Goal: Information Seeking & Learning: Compare options

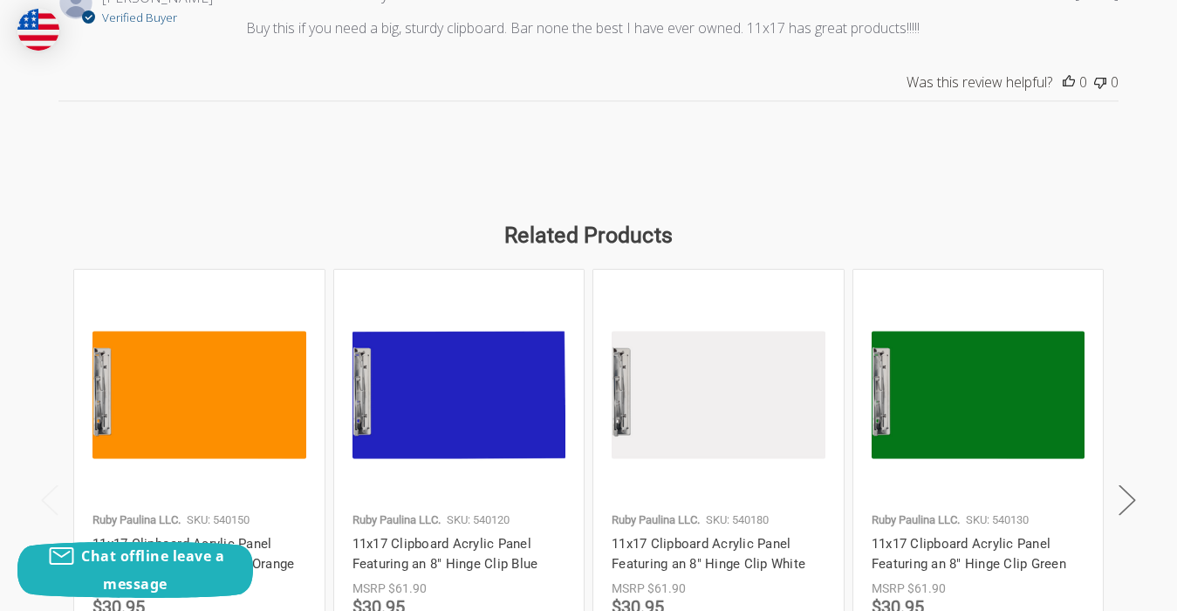
scroll to position [2444, 0]
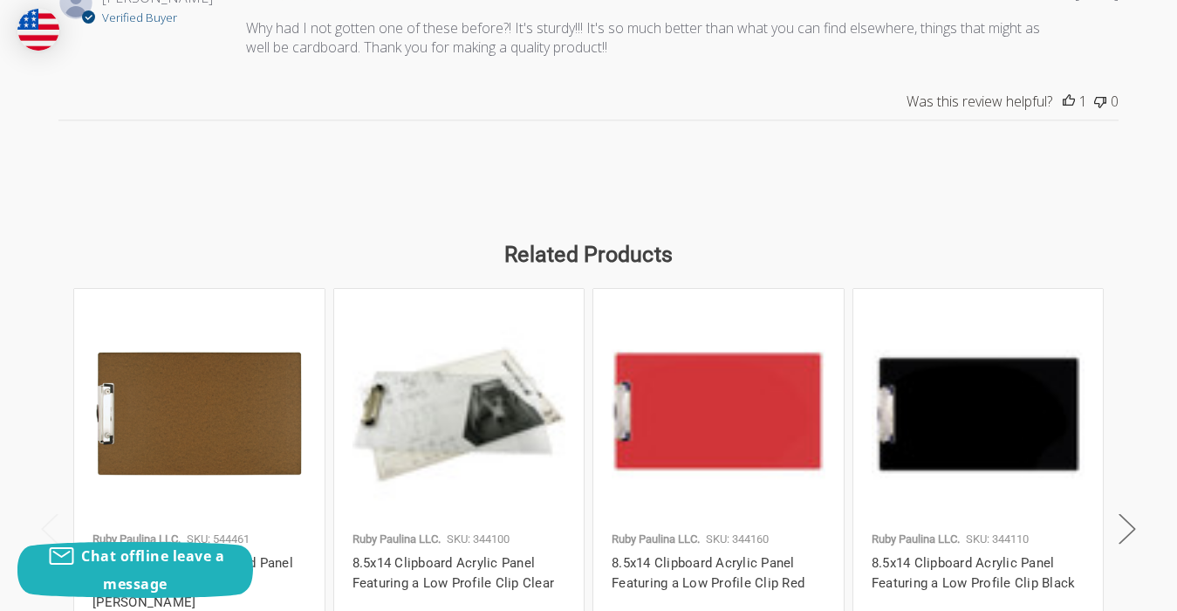
scroll to position [2444, 0]
